Goal: Register for event/course

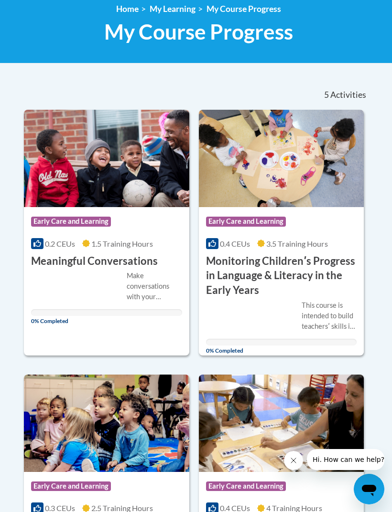
scroll to position [166, 0]
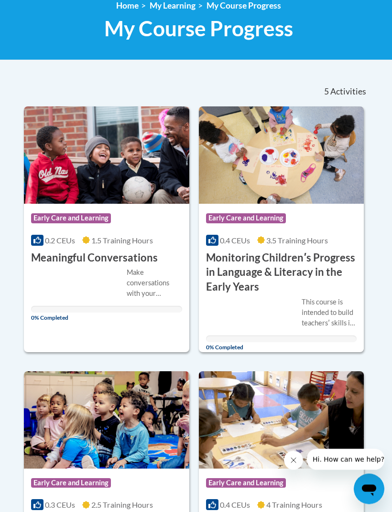
click at [312, 262] on h3 "Monitoring Childrenʹs Progress in Language & Literacy in the Early Years" at bounding box center [281, 273] width 151 height 44
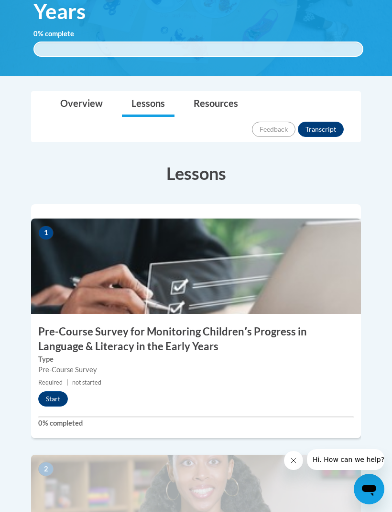
scroll to position [265, 0]
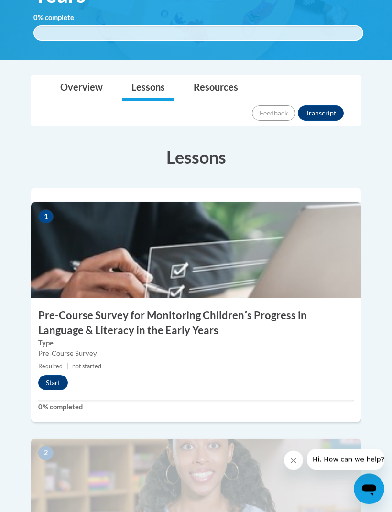
click at [59, 376] on button "Start" at bounding box center [53, 383] width 30 height 15
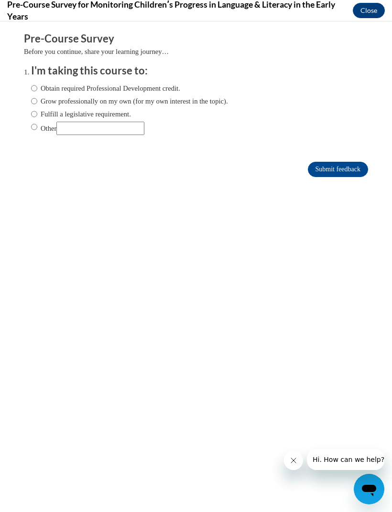
scroll to position [0, 0]
click at [37, 85] on input "Obtain required Professional Development credit." at bounding box center [34, 88] width 6 height 11
radio input "true"
click at [349, 163] on input "Submit feedback" at bounding box center [337, 169] width 60 height 15
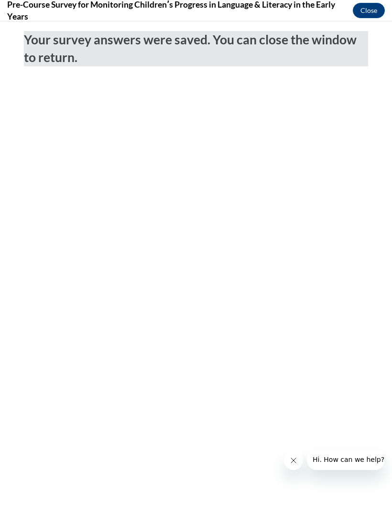
click at [366, 9] on button "Close" at bounding box center [368, 10] width 32 height 15
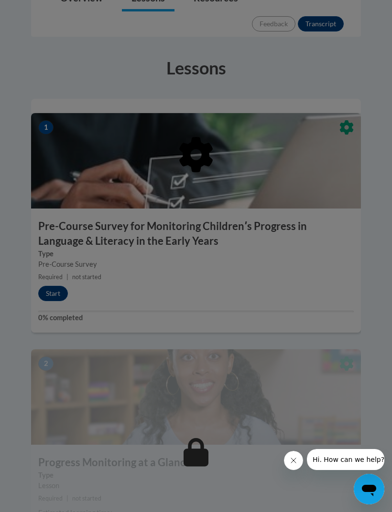
scroll to position [366, 0]
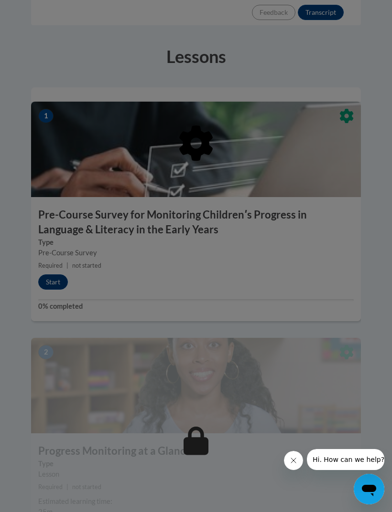
click at [342, 344] on div at bounding box center [196, 256] width 392 height 512
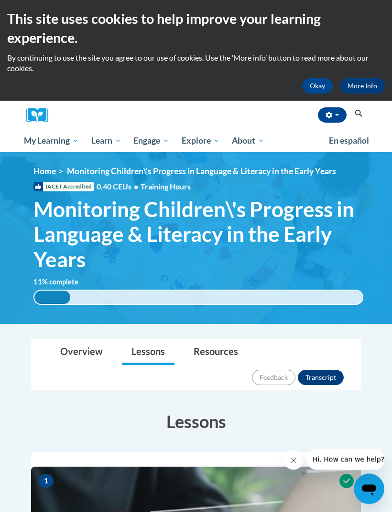
scroll to position [0, 0]
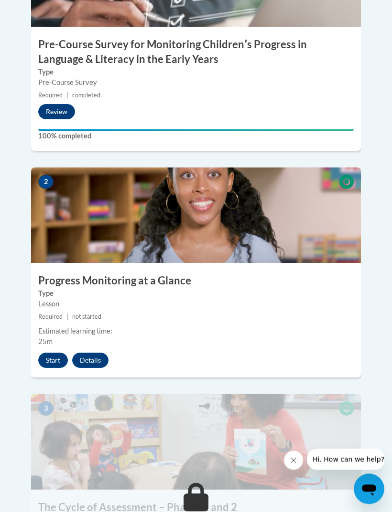
click at [58, 353] on button "Start" at bounding box center [53, 360] width 30 height 15
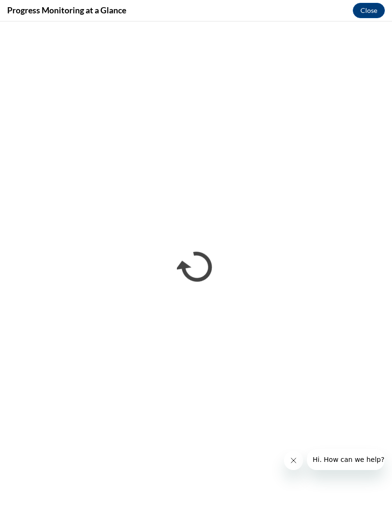
scroll to position [551, 0]
click at [291, 466] on button "Close message from company" at bounding box center [293, 460] width 19 height 19
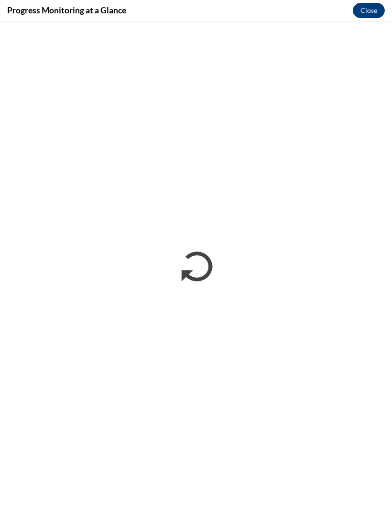
scroll to position [558, 0]
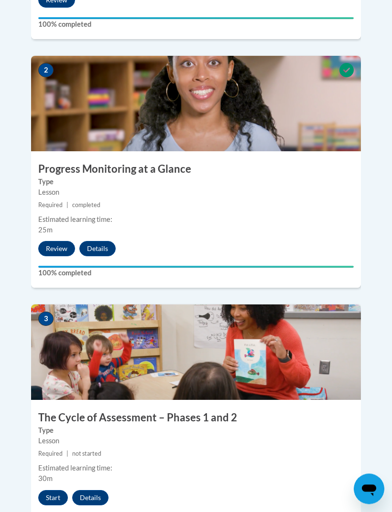
scroll to position [651, 0]
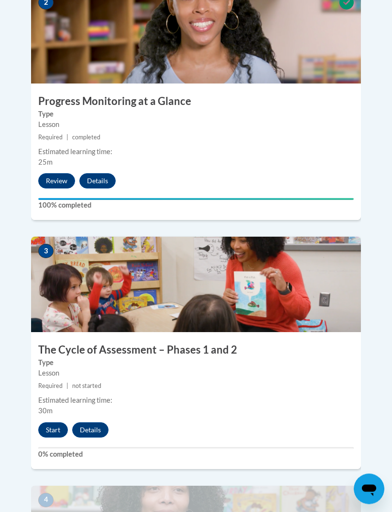
click at [48, 423] on button "Start" at bounding box center [53, 430] width 30 height 15
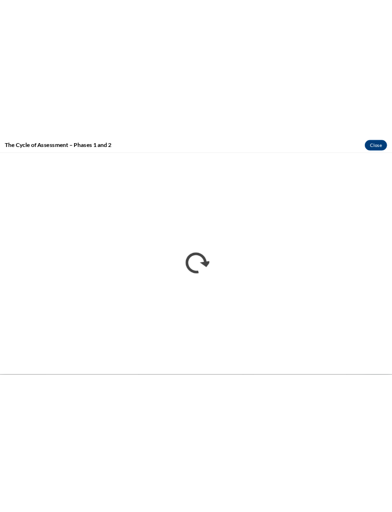
scroll to position [716, 0]
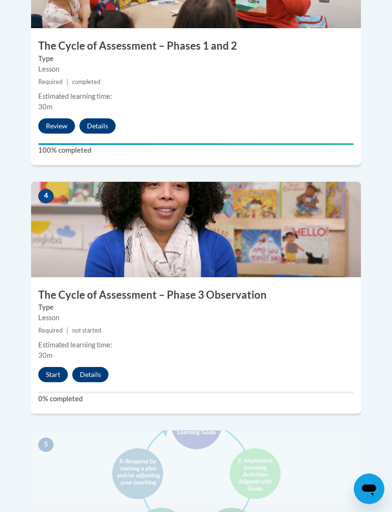
scroll to position [1020, 0]
click at [58, 367] on button "Start" at bounding box center [53, 374] width 30 height 15
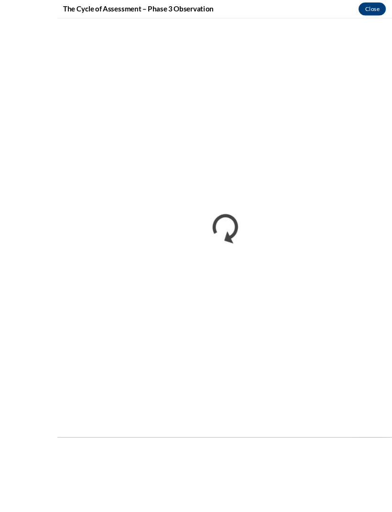
scroll to position [1367, 0]
